Goal: Task Accomplishment & Management: Manage account settings

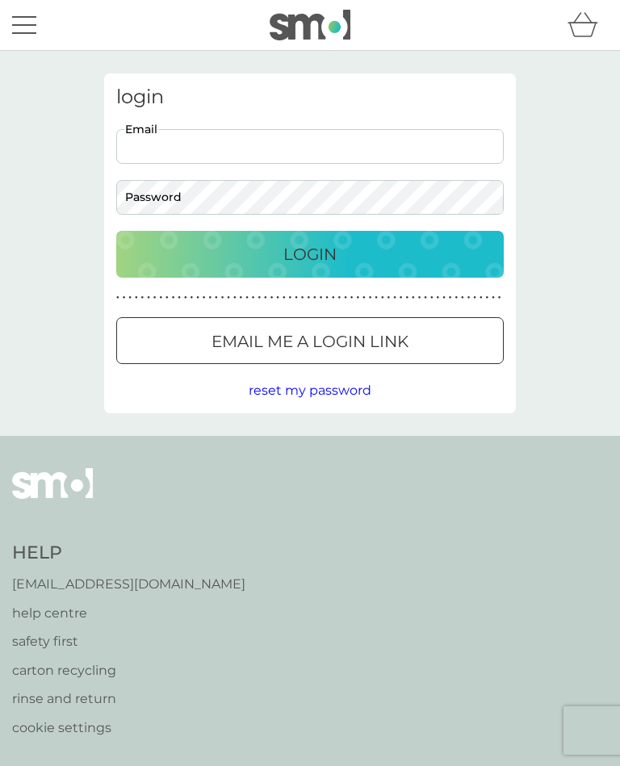
type input "[EMAIL_ADDRESS][DOMAIN_NAME]"
click at [310, 254] on button "Login" at bounding box center [310, 254] width 388 height 47
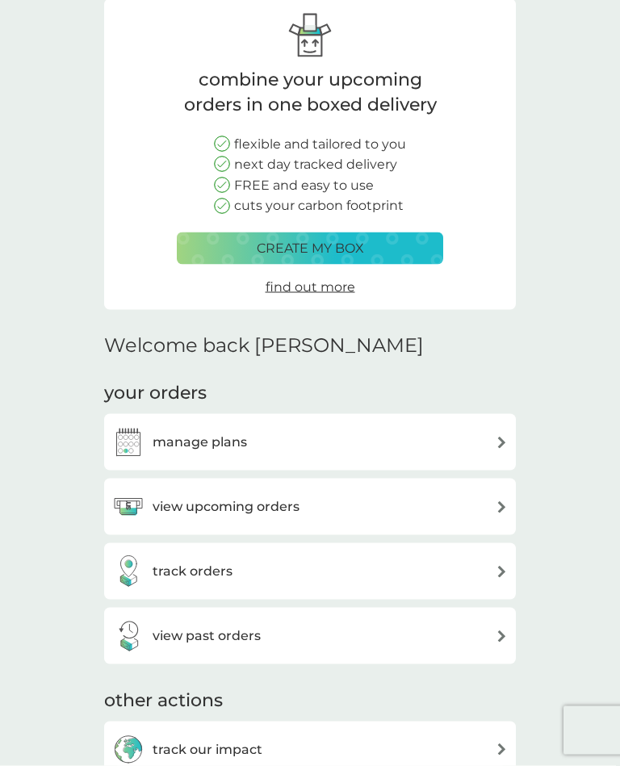
scroll to position [76, 0]
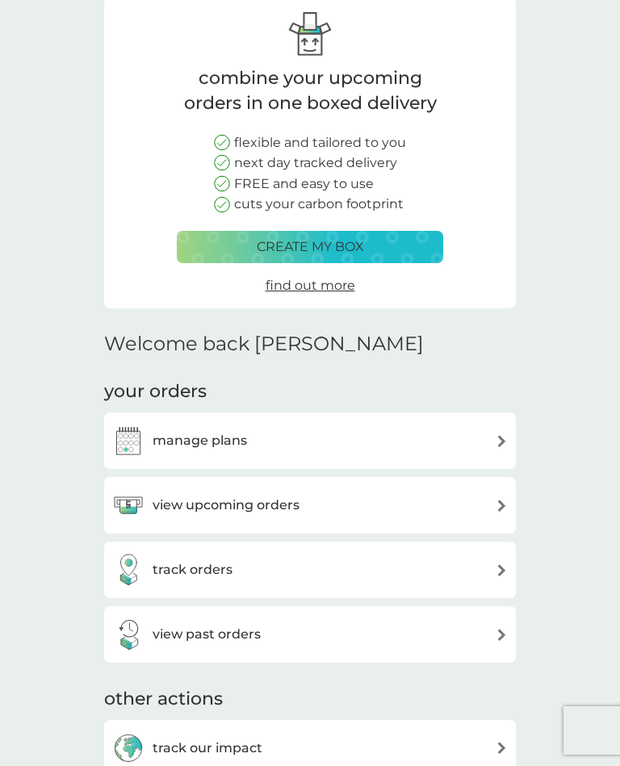
click at [476, 434] on div "manage plans" at bounding box center [310, 441] width 396 height 32
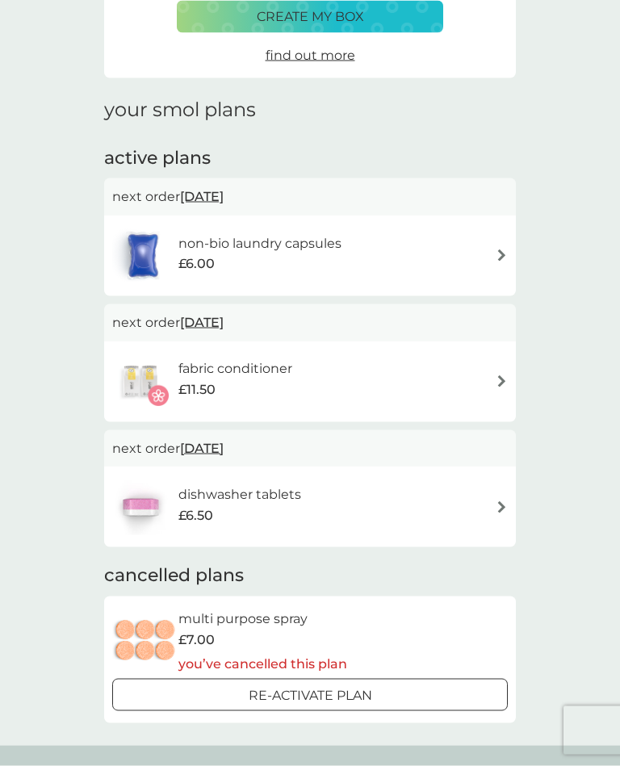
scroll to position [123, 0]
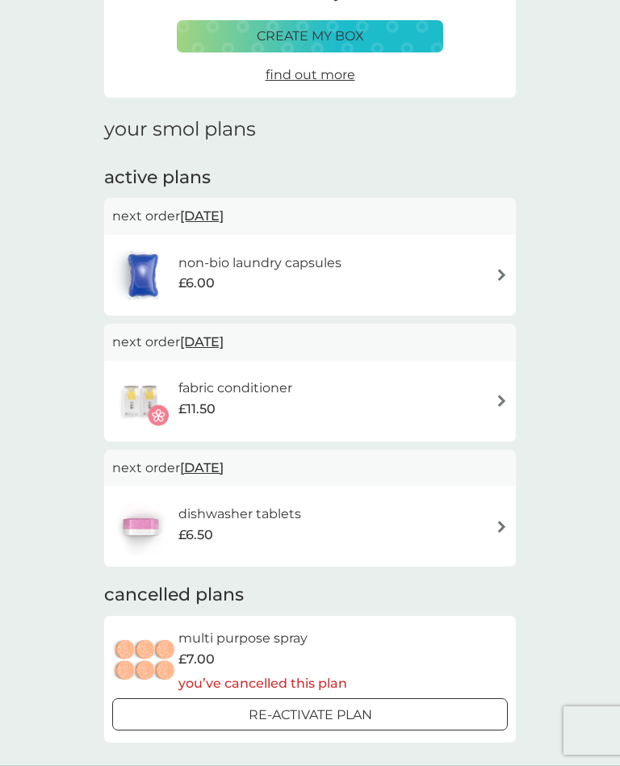
click at [473, 273] on div "non-bio laundry capsules £6.00" at bounding box center [310, 275] width 396 height 57
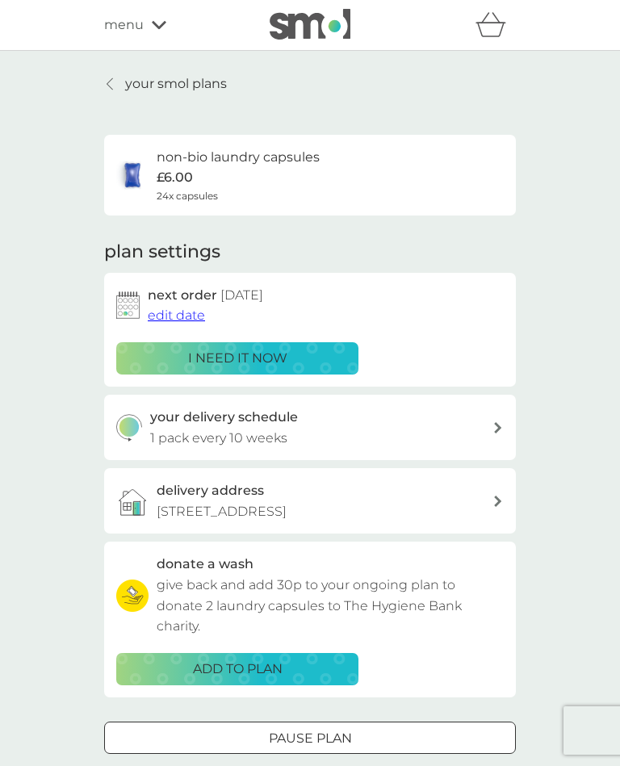
click at [181, 312] on span "edit date" at bounding box center [176, 315] width 57 height 15
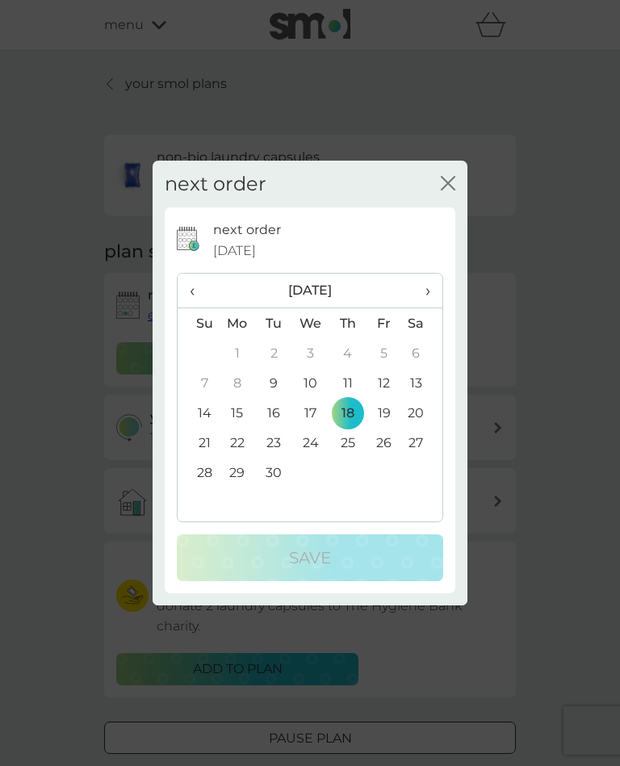
click at [424, 299] on span "›" at bounding box center [422, 291] width 16 height 34
click at [316, 362] on td "1" at bounding box center [310, 353] width 37 height 30
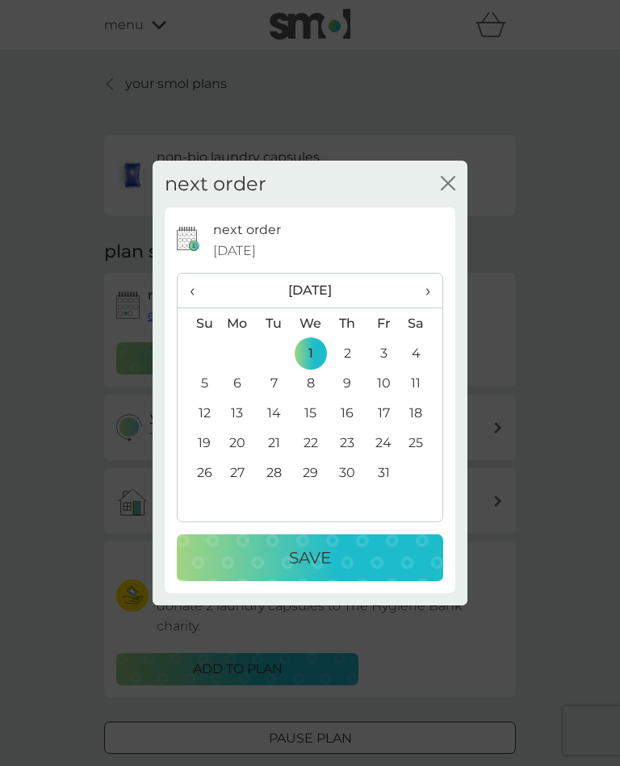
click at [325, 571] on p "Save" at bounding box center [310, 558] width 42 height 26
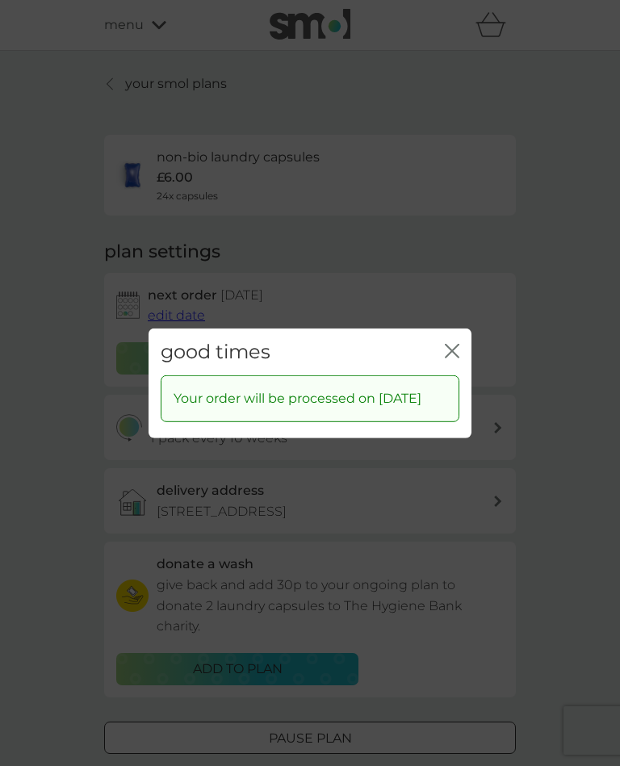
click at [452, 355] on icon "close" at bounding box center [452, 350] width 15 height 15
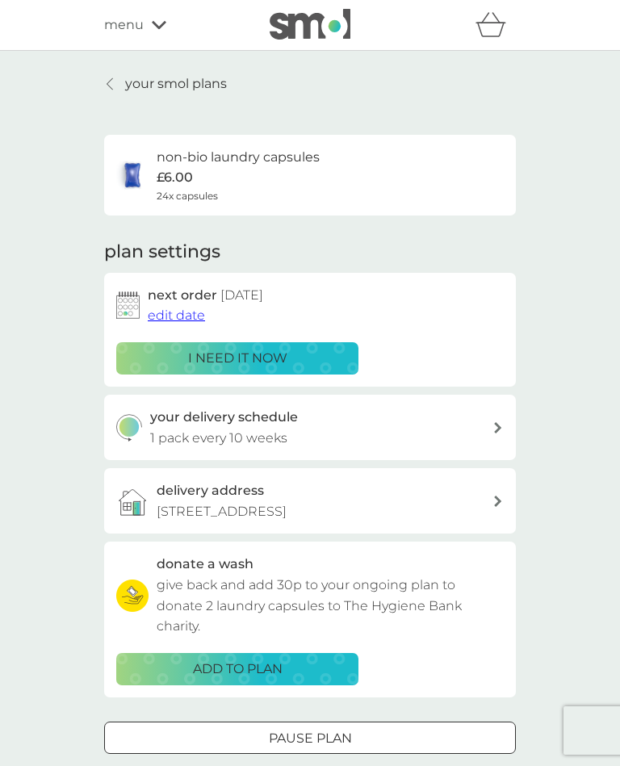
click at [121, 90] on link "your smol plans" at bounding box center [165, 83] width 123 height 21
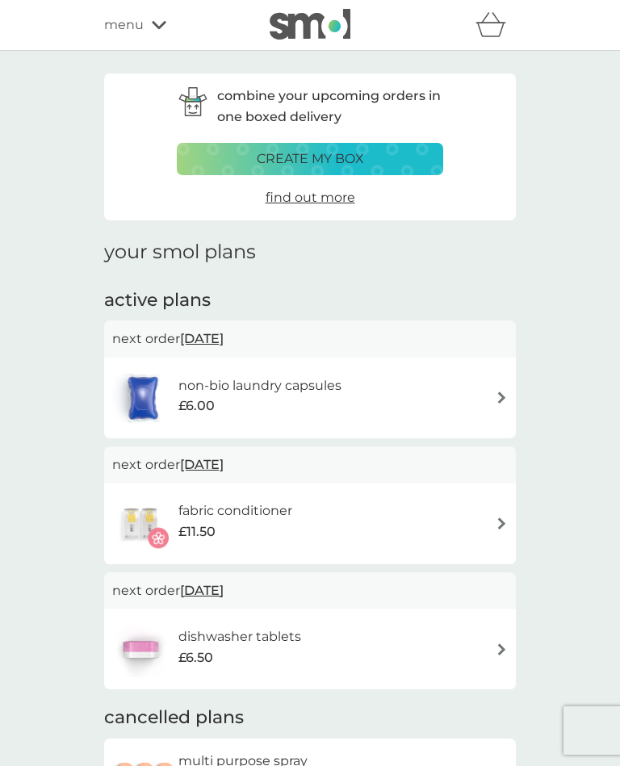
scroll to position [77, 0]
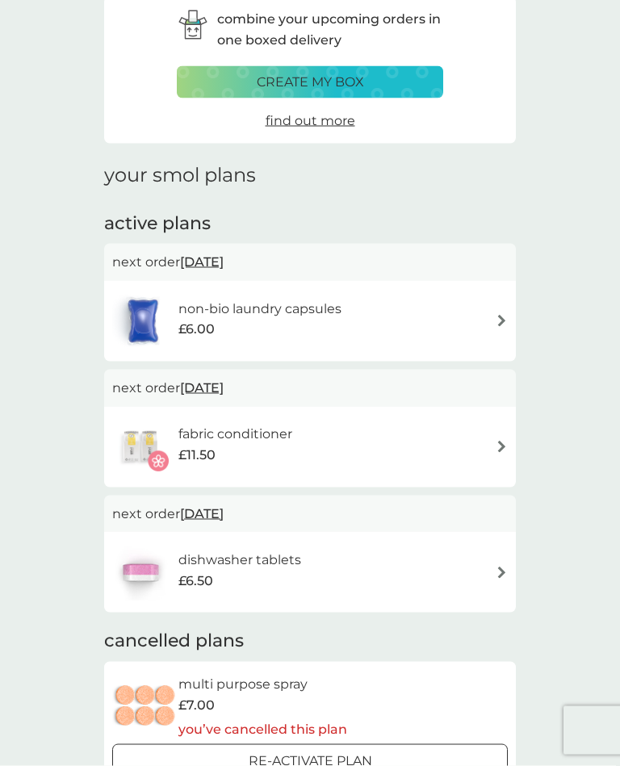
click at [438, 564] on div "dishwasher tablets £6.50" at bounding box center [310, 572] width 396 height 57
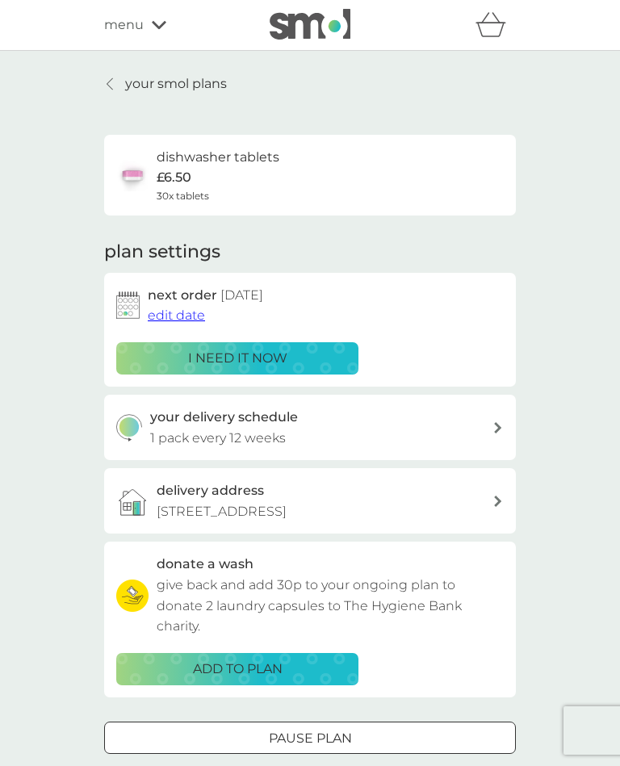
click at [182, 310] on span "edit date" at bounding box center [176, 315] width 57 height 15
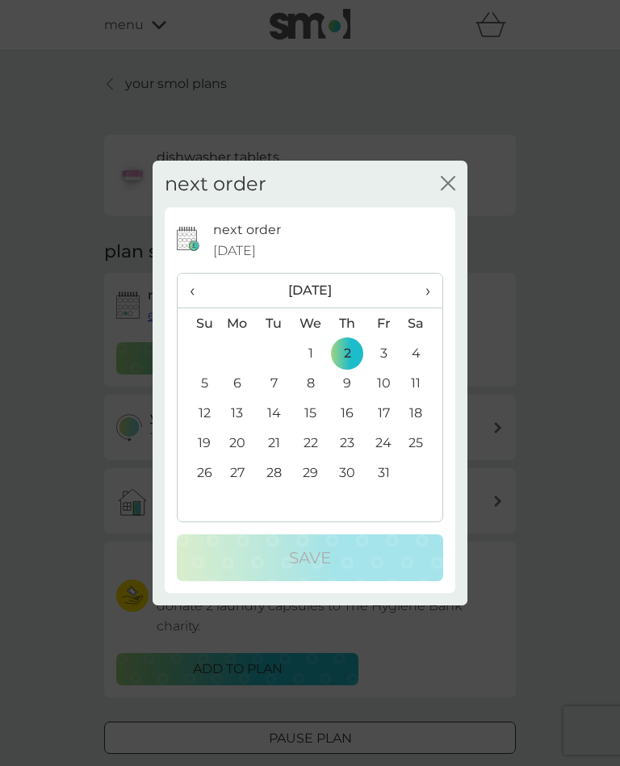
click at [307, 368] on td "1" at bounding box center [310, 353] width 37 height 30
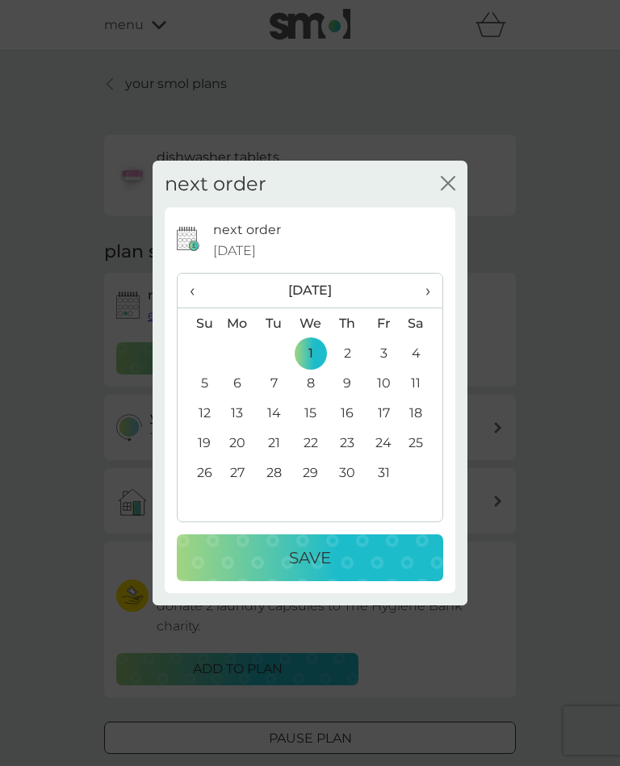
click at [611, 488] on div "next order close next order 2 Oct 2025 ‹ October 2025 › Su Mo Tu We Th Fr Sa 28…" at bounding box center [310, 383] width 620 height 766
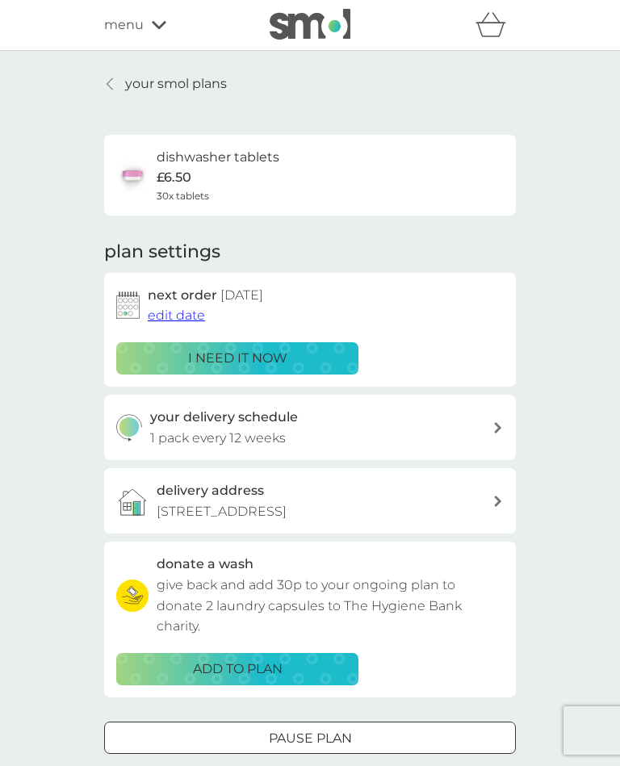
click at [166, 311] on span "edit date" at bounding box center [176, 315] width 57 height 15
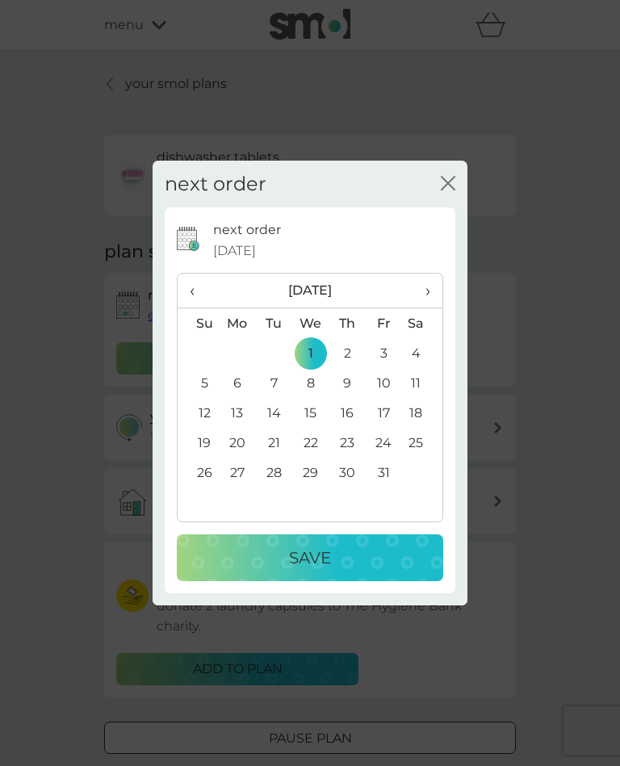
click at [315, 398] on td "8" at bounding box center [310, 383] width 37 height 30
click at [326, 571] on p "Save" at bounding box center [310, 558] width 42 height 26
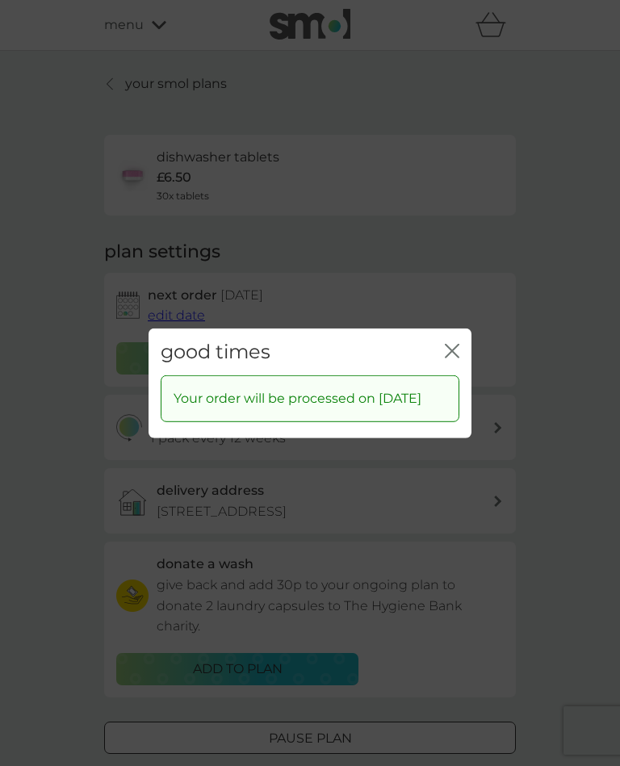
click at [457, 354] on icon "close" at bounding box center [452, 350] width 15 height 15
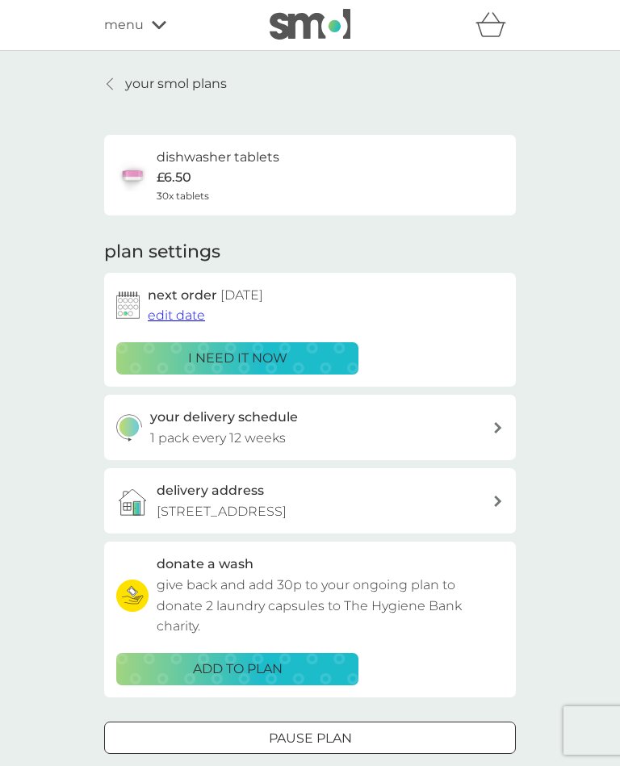
click at [124, 85] on link "your smol plans" at bounding box center [165, 83] width 123 height 21
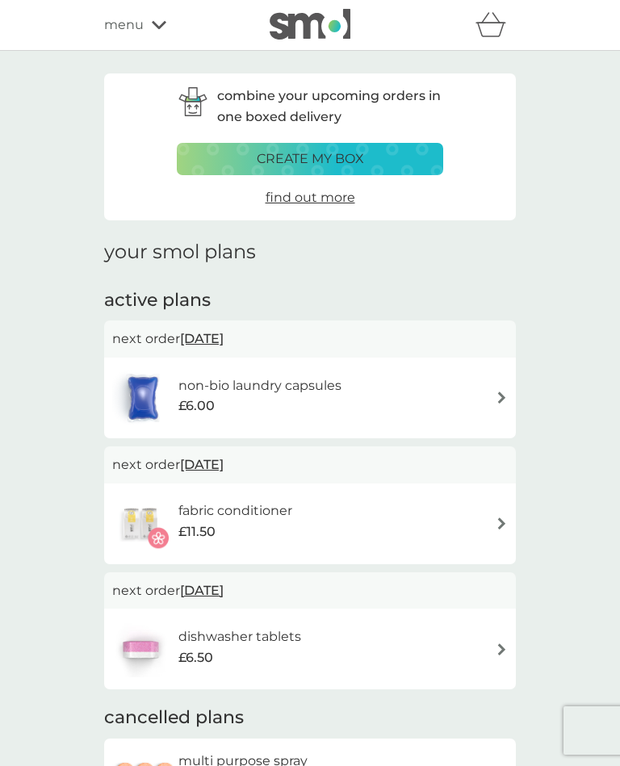
click at [224, 465] on span "1 Oct 2025" at bounding box center [202, 464] width 44 height 31
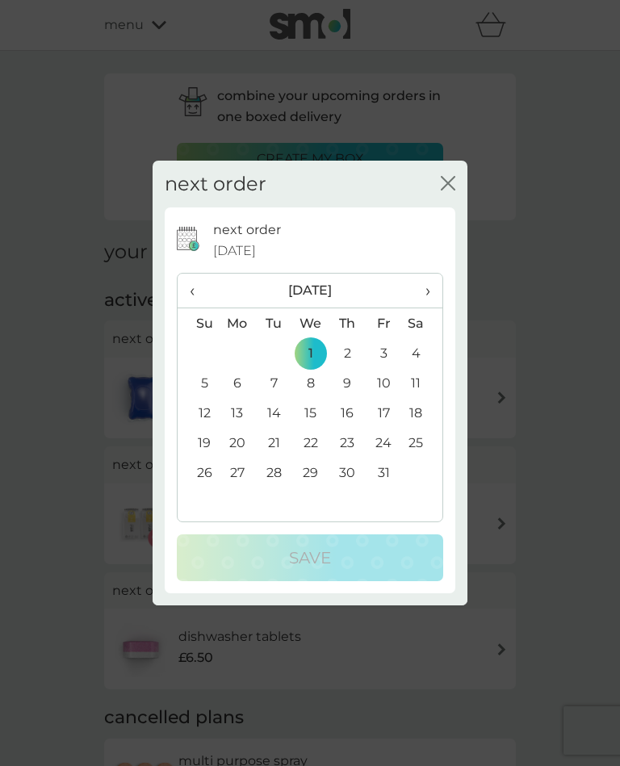
click at [316, 398] on td "8" at bounding box center [310, 383] width 37 height 30
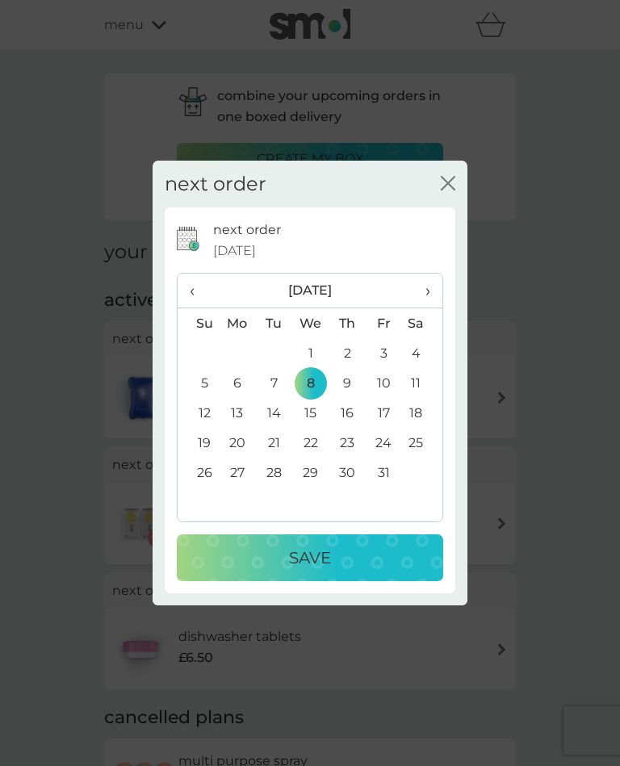
click at [338, 571] on div "Save" at bounding box center [310, 558] width 234 height 26
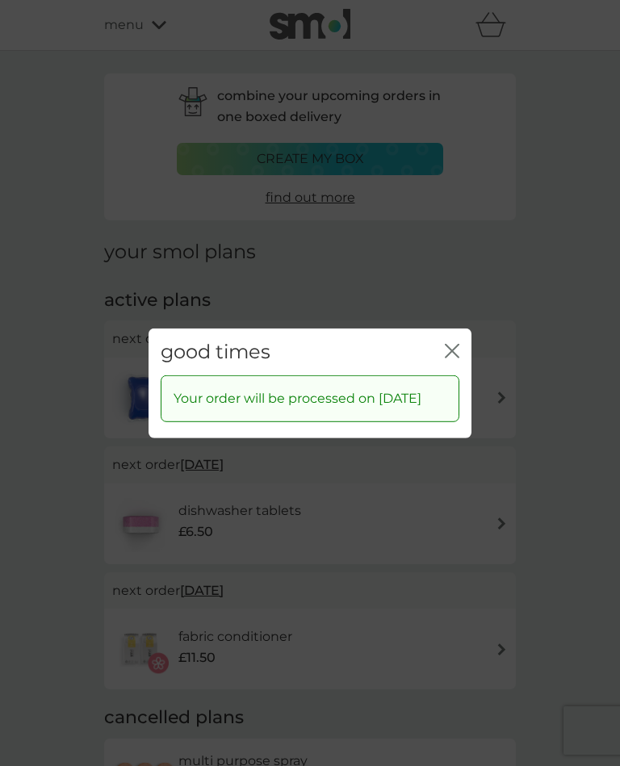
click at [458, 358] on icon "close" at bounding box center [452, 350] width 15 height 15
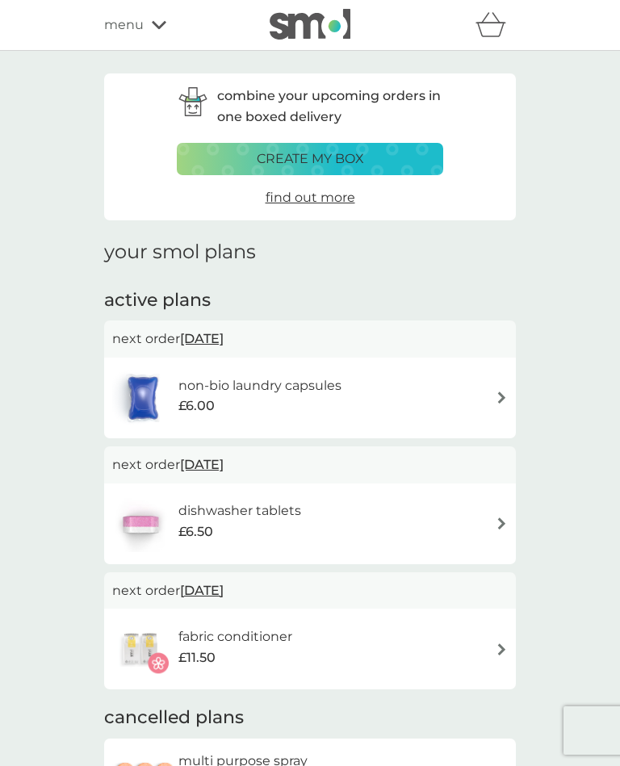
click at [232, 370] on div "non-bio laundry capsules £6.00" at bounding box center [235, 398] width 246 height 57
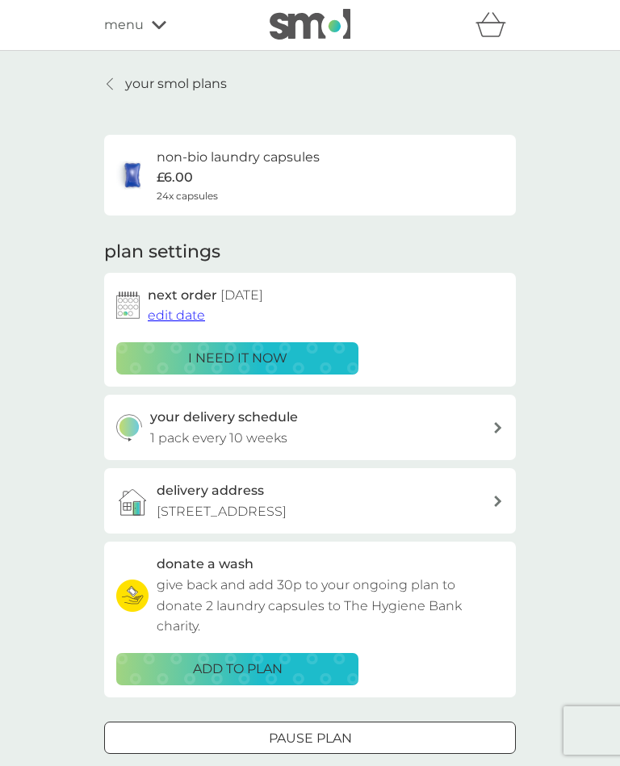
click at [180, 314] on span "edit date" at bounding box center [176, 315] width 57 height 15
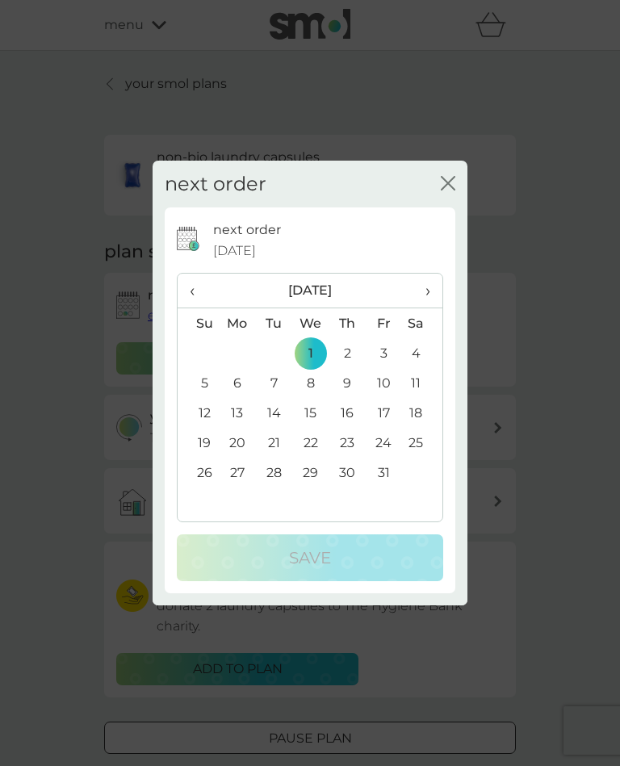
click at [321, 398] on td "8" at bounding box center [310, 383] width 37 height 30
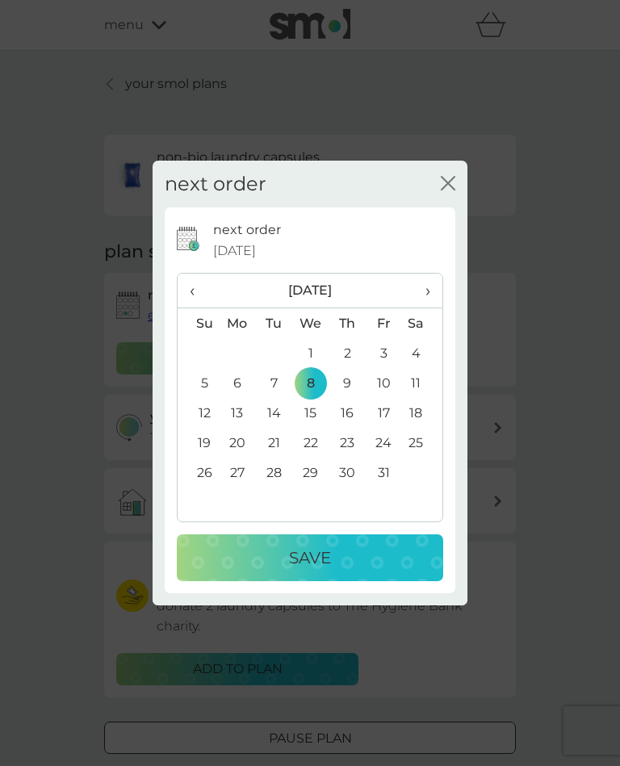
click at [346, 571] on div "Save" at bounding box center [310, 558] width 234 height 26
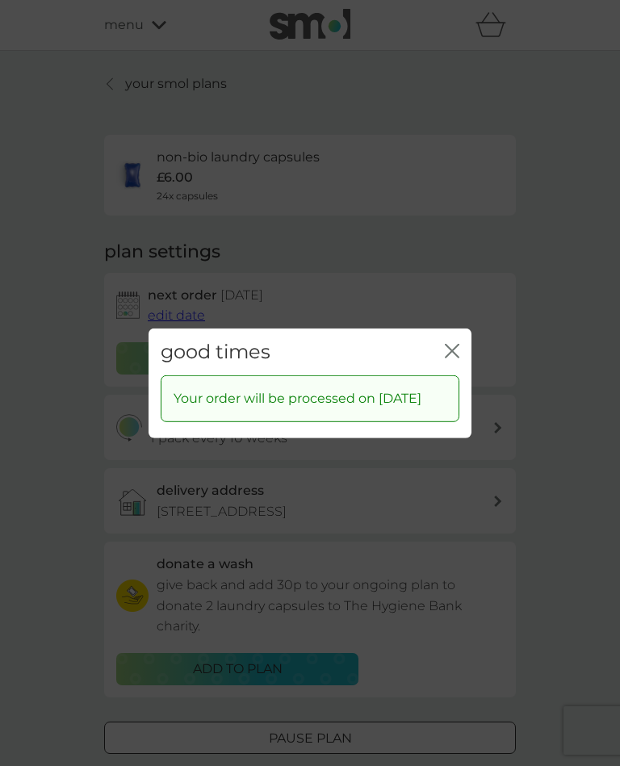
click at [459, 360] on button "close" at bounding box center [452, 351] width 15 height 17
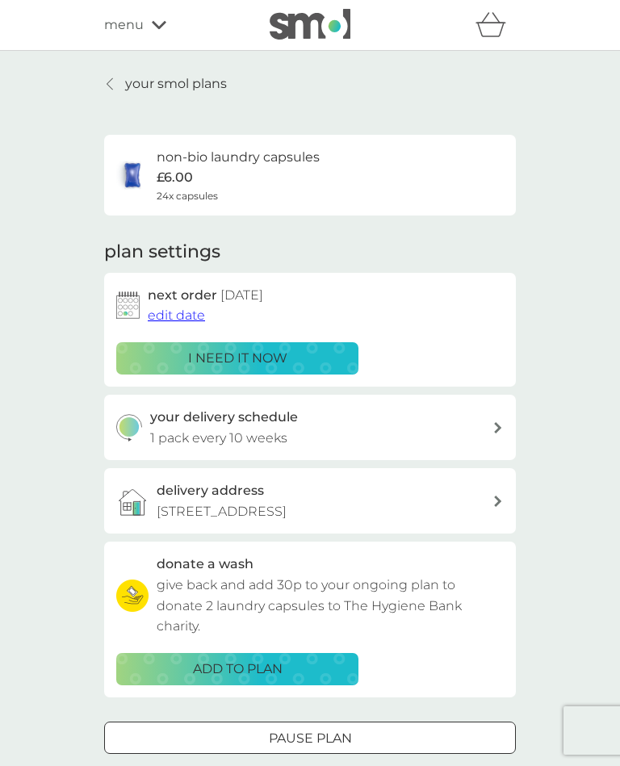
click at [152, 90] on p "your smol plans" at bounding box center [176, 83] width 102 height 21
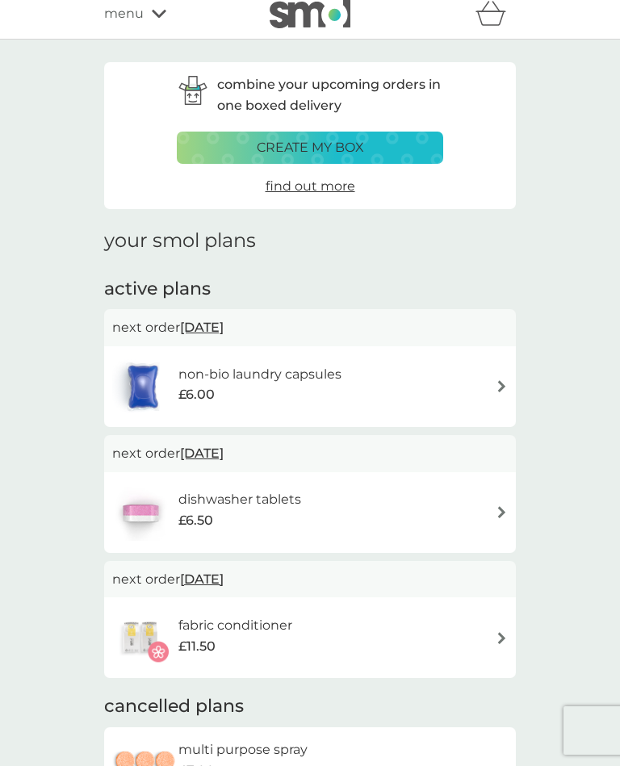
scroll to position [23, 0]
